Goal: Check status: Check status

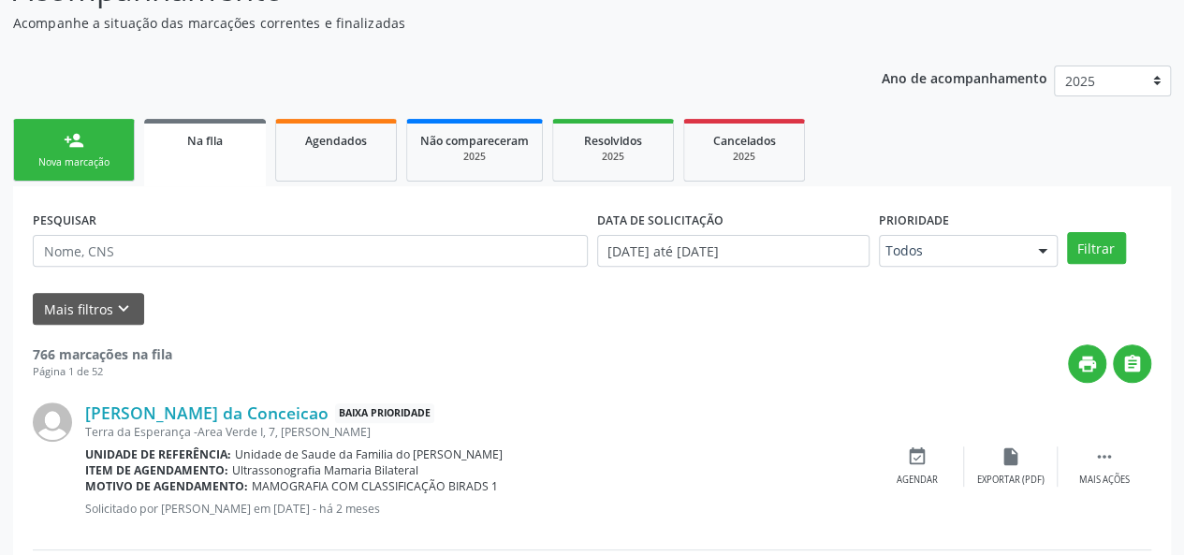
scroll to position [187, 0]
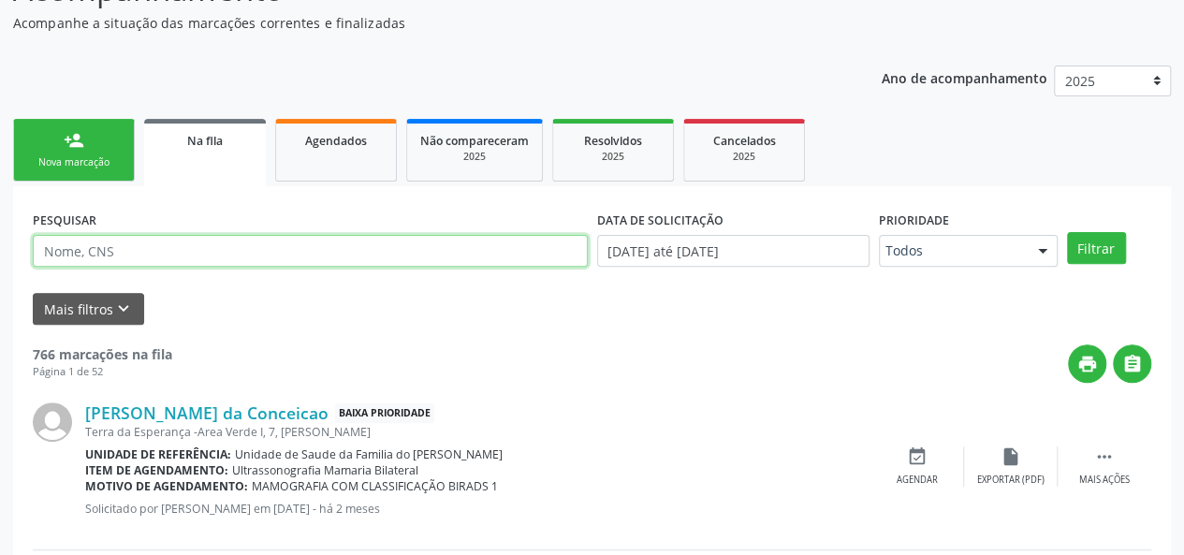
click at [180, 254] on input "text" at bounding box center [310, 251] width 555 height 32
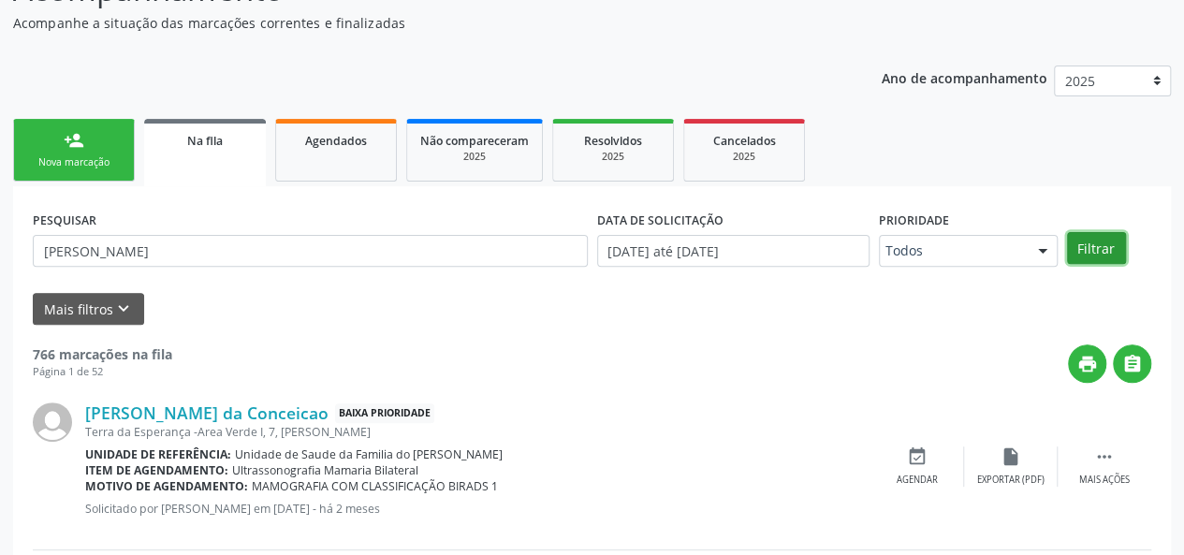
click at [1102, 256] on button "Filtrar" at bounding box center [1096, 248] width 59 height 32
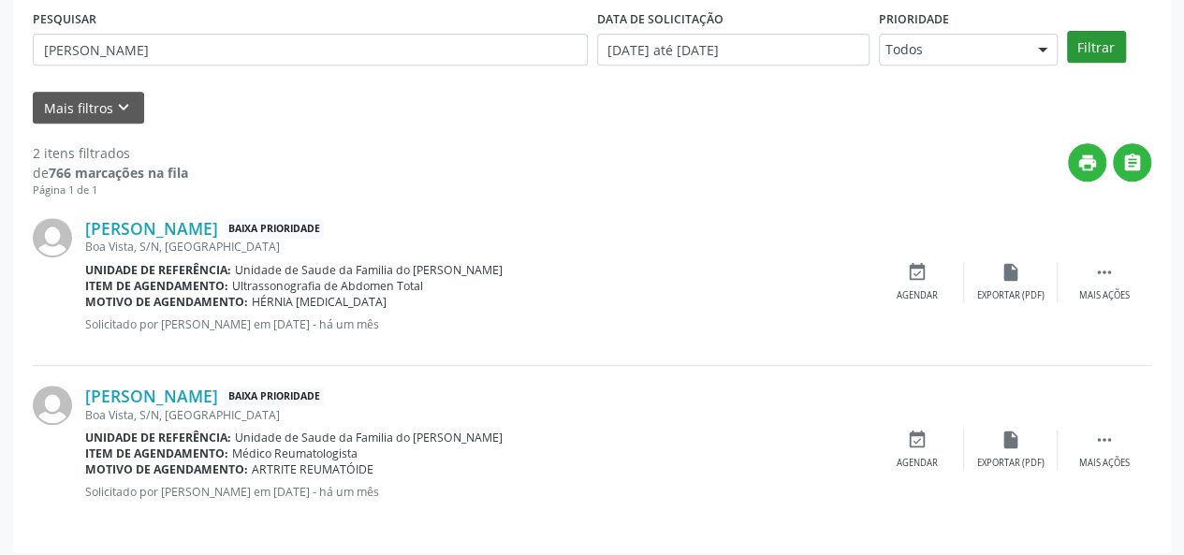
scroll to position [397, 0]
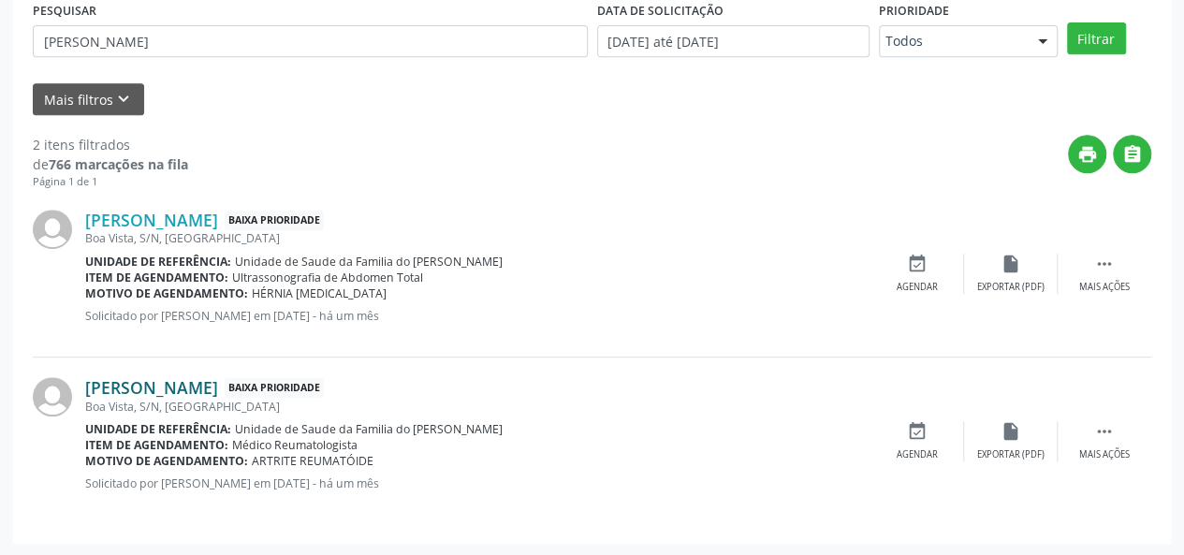
click at [218, 381] on link "[PERSON_NAME]" at bounding box center [151, 387] width 133 height 21
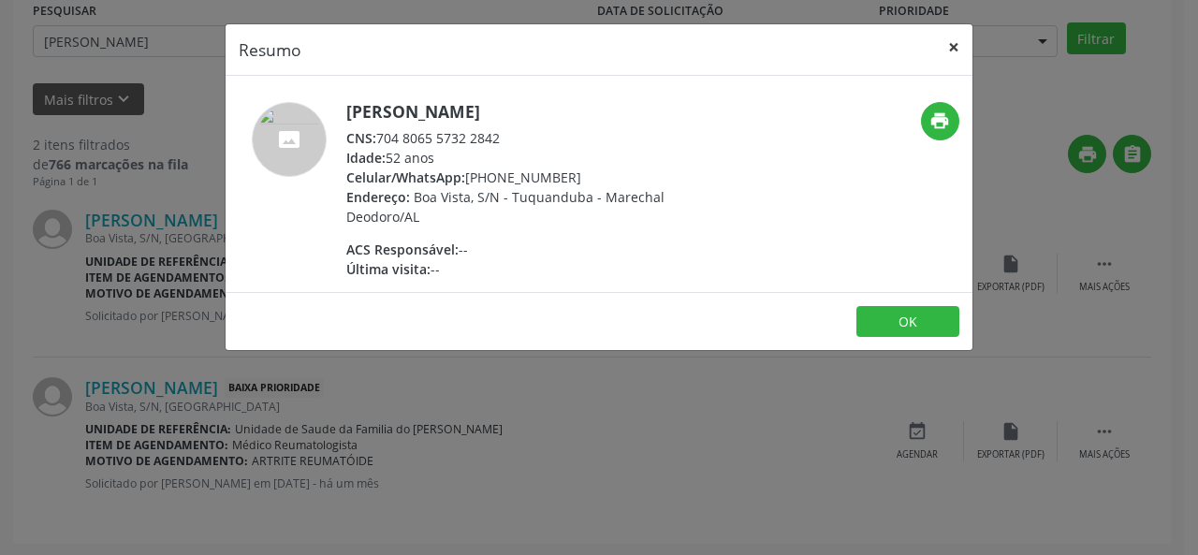
click at [960, 46] on button "×" at bounding box center [953, 47] width 37 height 46
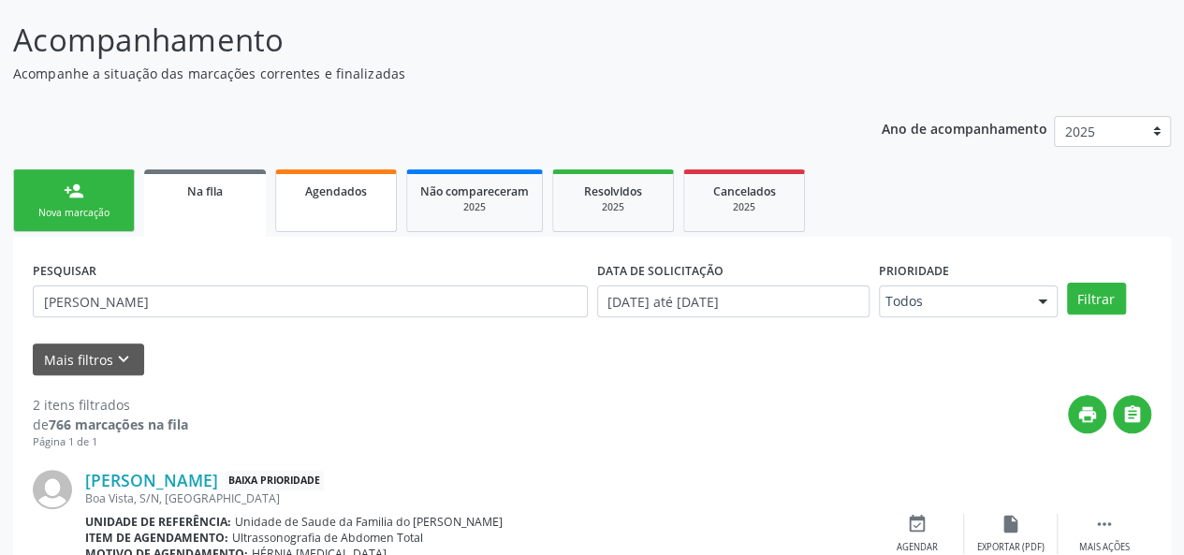
scroll to position [116, 0]
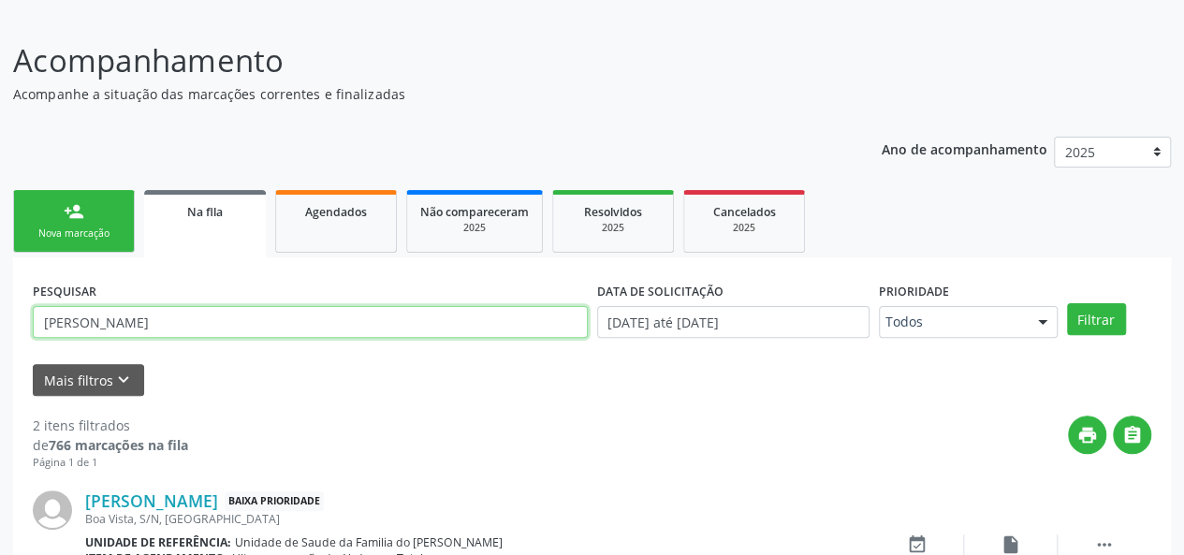
click at [183, 314] on input "[PERSON_NAME]" at bounding box center [310, 322] width 555 height 32
type input "g"
type input "[PERSON_NAME]"
click at [1067, 303] on button "Filtrar" at bounding box center [1096, 319] width 59 height 32
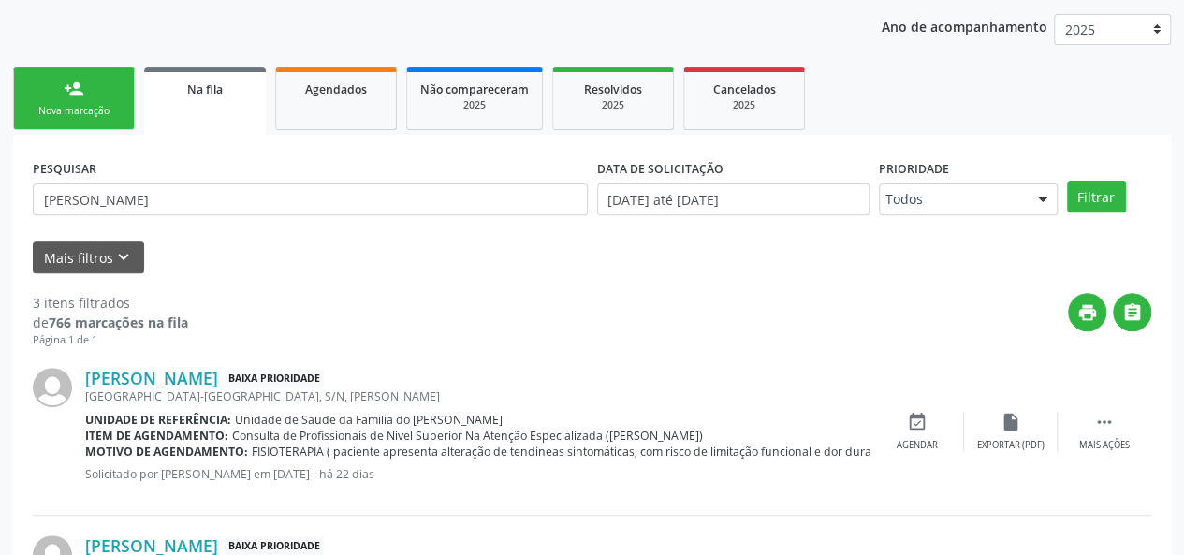
scroll to position [210, 0]
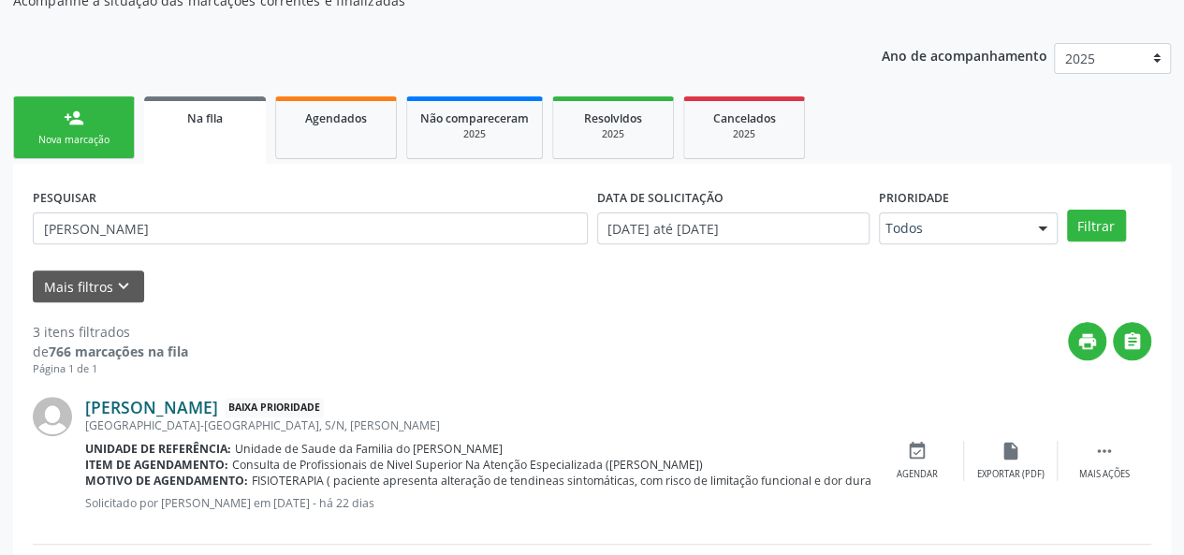
click at [177, 414] on link "[PERSON_NAME]" at bounding box center [151, 407] width 133 height 21
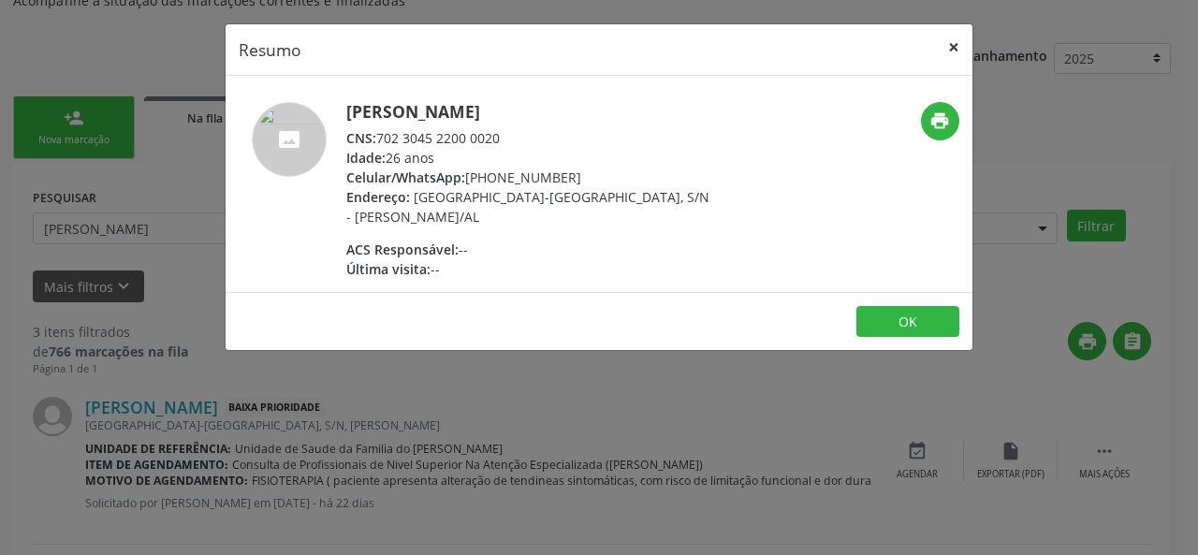
click at [956, 43] on button "×" at bounding box center [953, 47] width 37 height 46
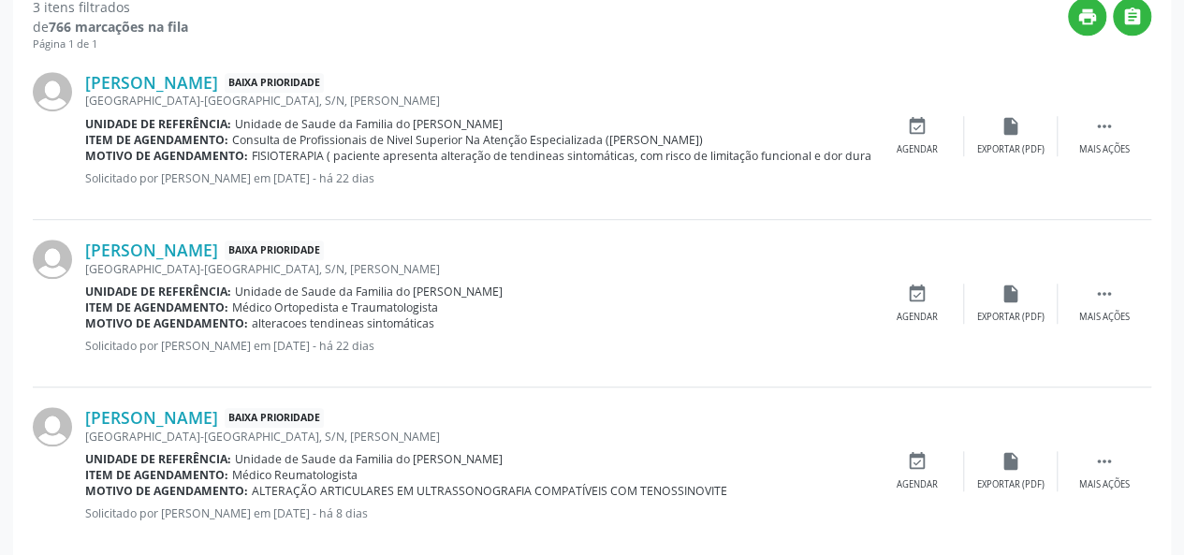
scroll to position [565, 0]
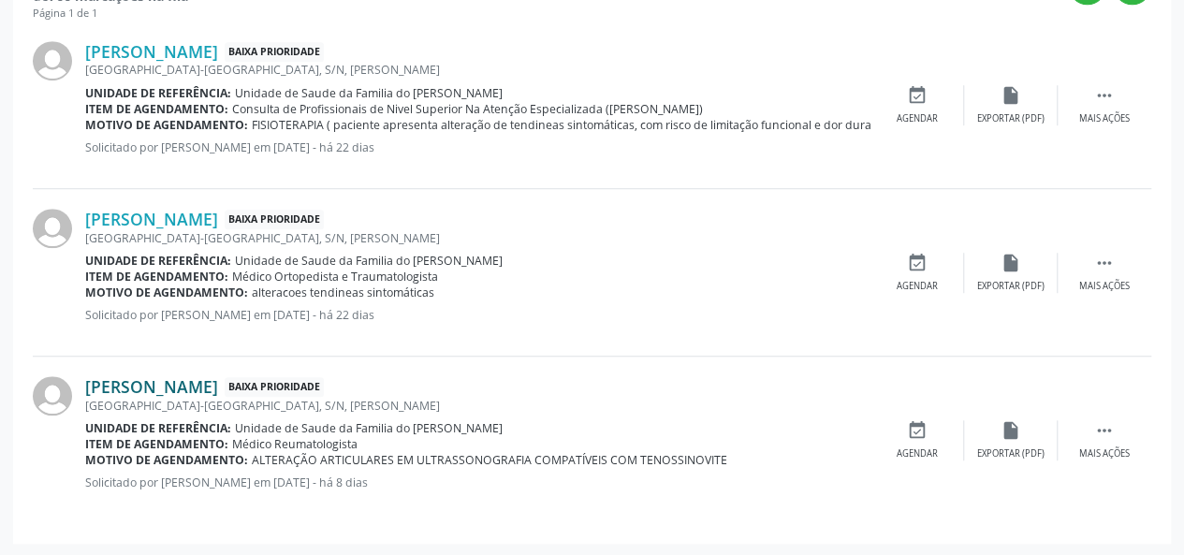
click at [218, 382] on link "[PERSON_NAME]" at bounding box center [151, 386] width 133 height 21
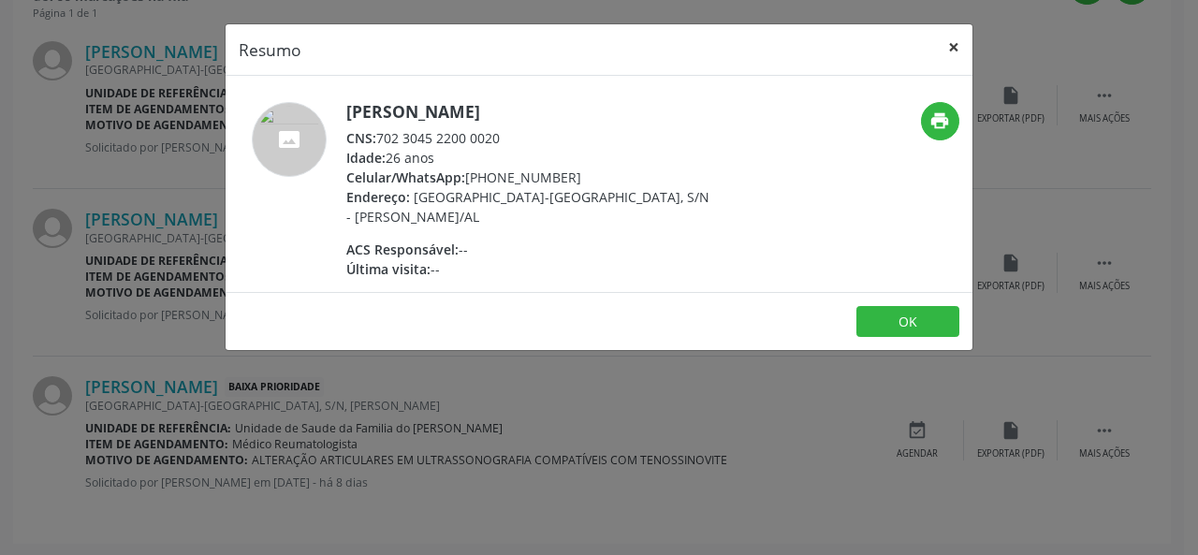
click at [951, 43] on button "×" at bounding box center [953, 47] width 37 height 46
